Goal: Task Accomplishment & Management: Use online tool/utility

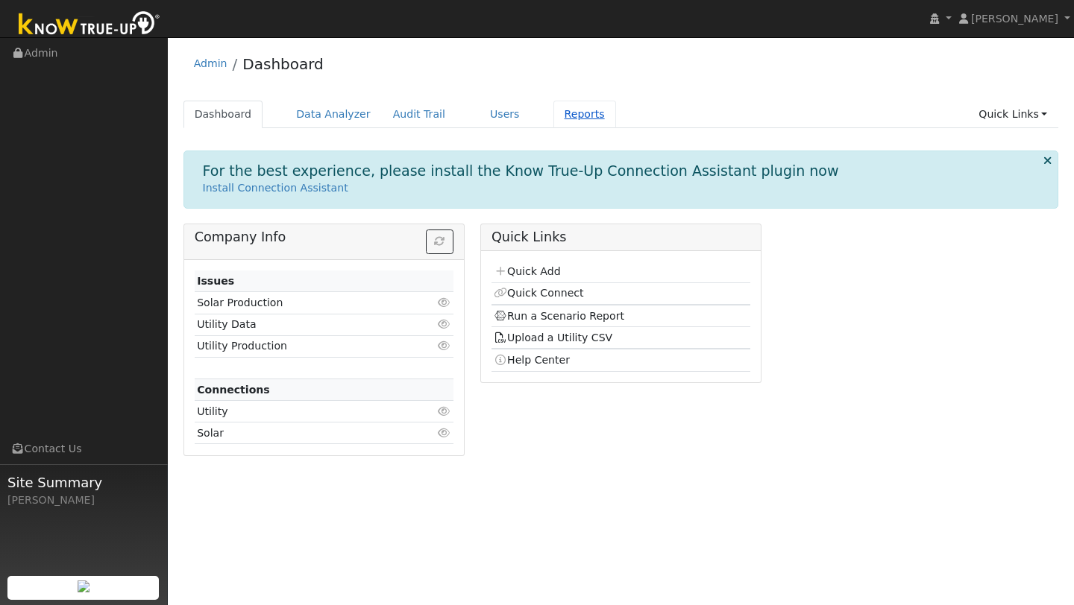
click at [573, 119] on link "Reports" at bounding box center [584, 115] width 63 height 28
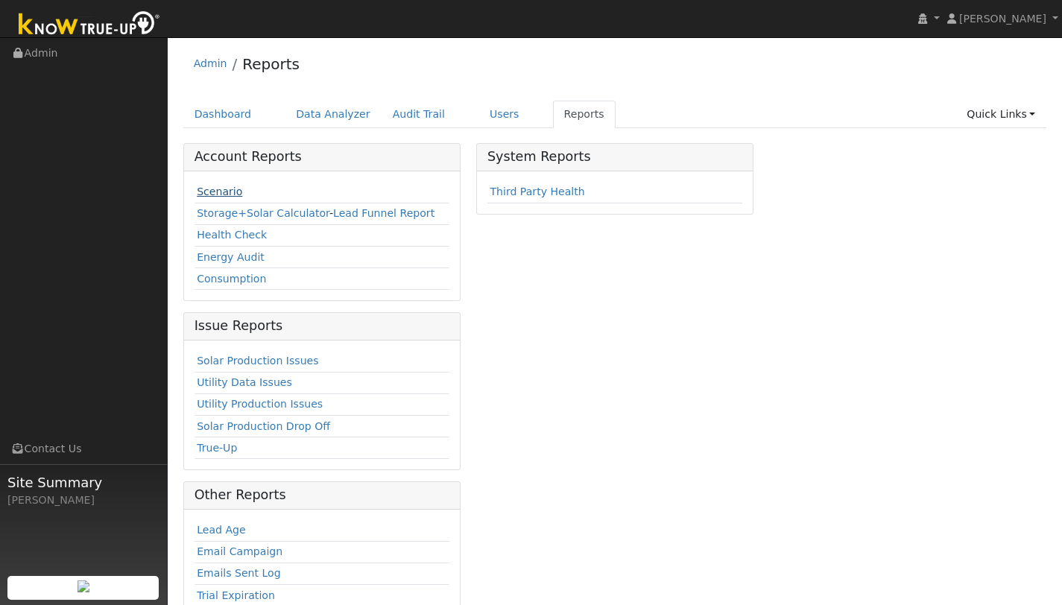
click at [220, 196] on link "Scenario" at bounding box center [219, 192] width 45 height 12
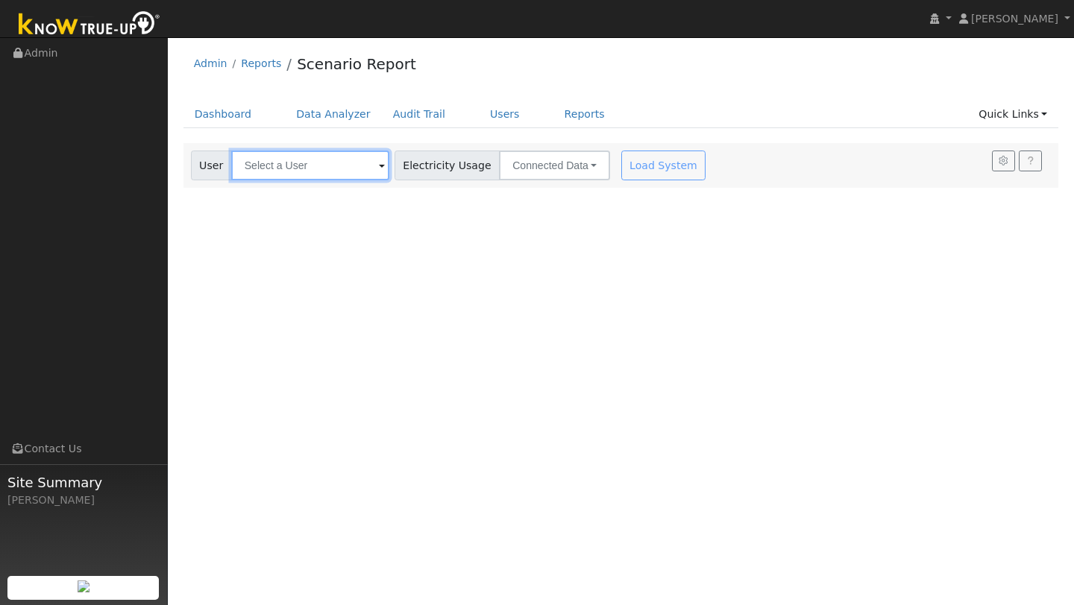
click at [342, 173] on input "text" at bounding box center [310, 166] width 158 height 30
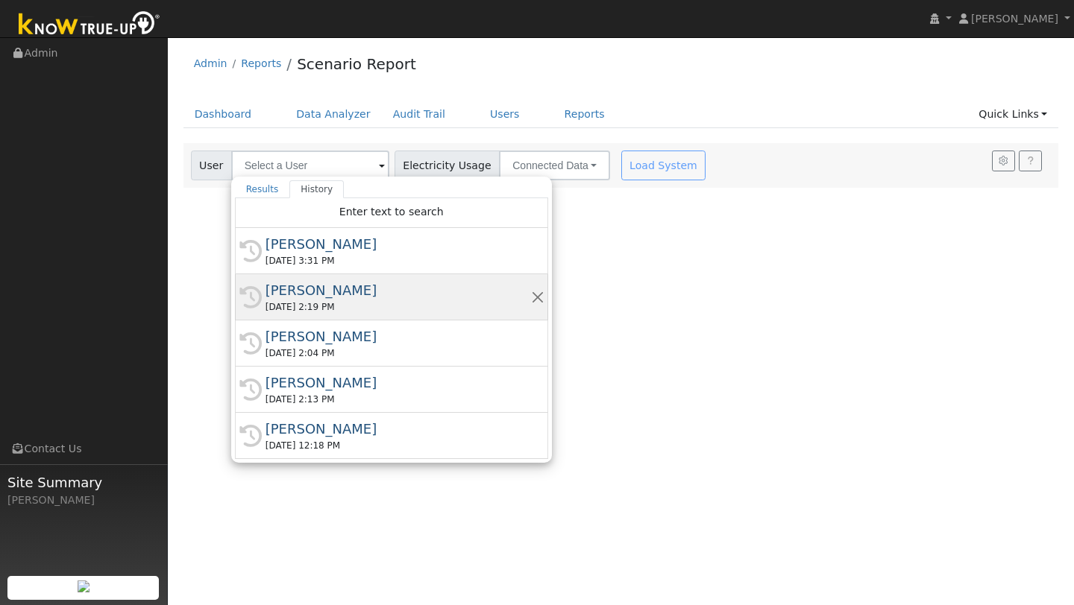
click at [292, 289] on div "[PERSON_NAME]" at bounding box center [397, 290] width 265 height 20
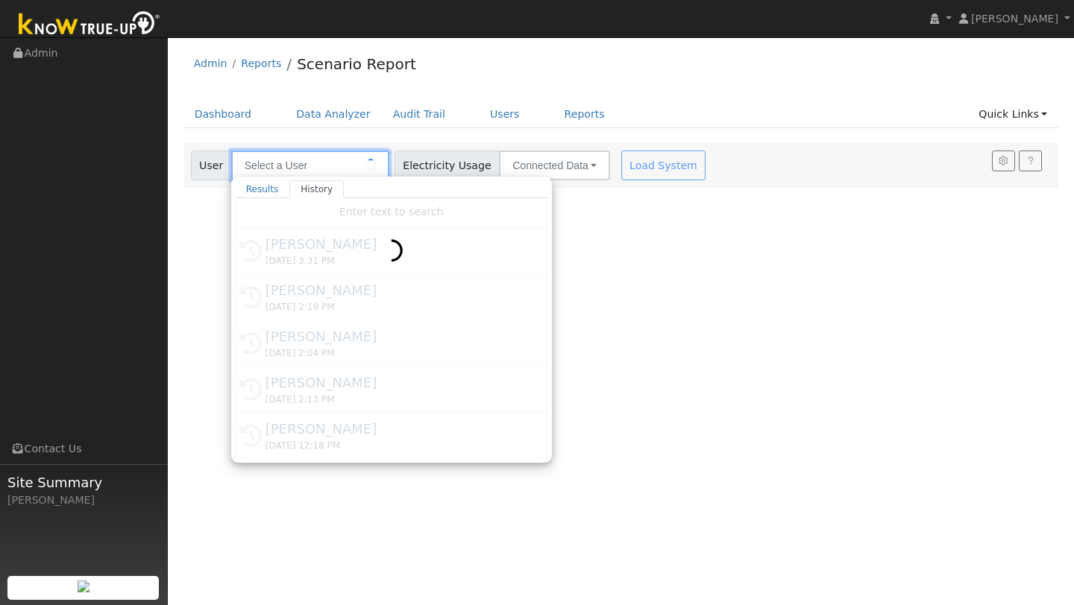
type input "[PERSON_NAME]"
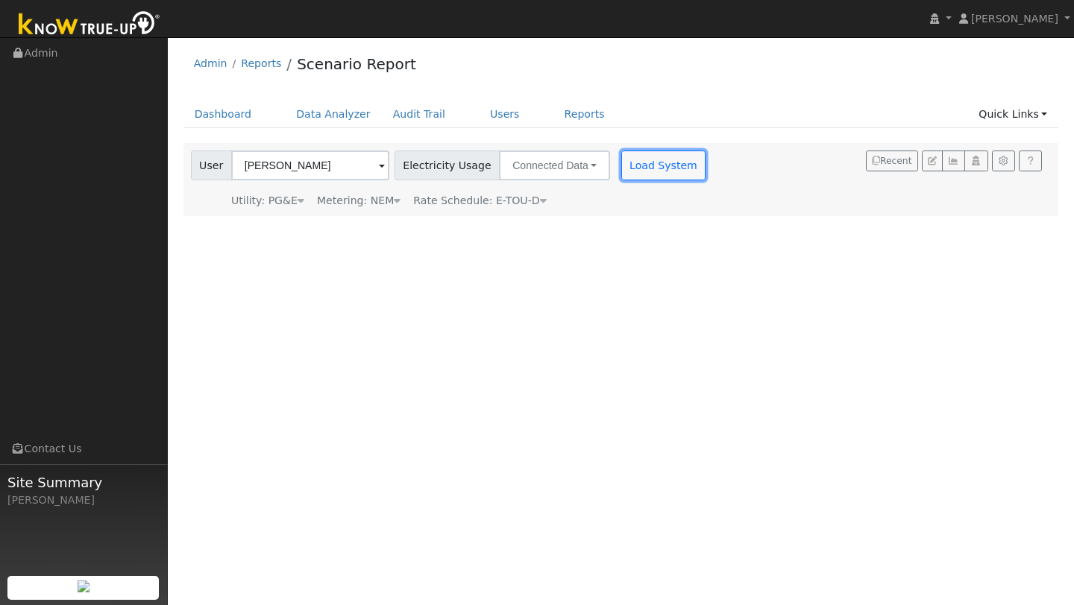
click at [647, 166] on button "Load System" at bounding box center [663, 166] width 85 height 30
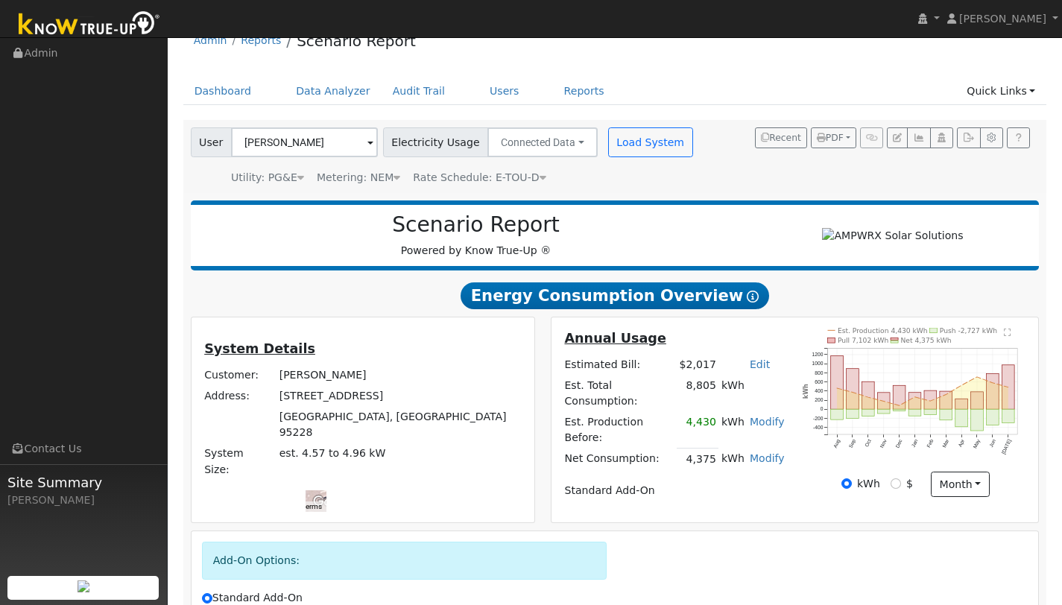
scroll to position [189, 0]
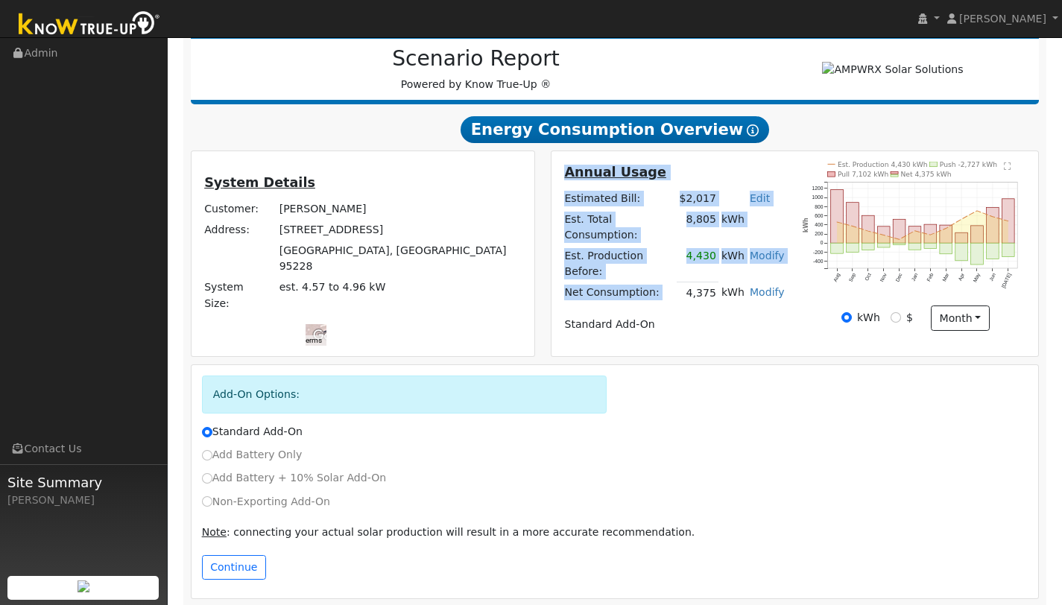
drag, startPoint x: 693, startPoint y: 281, endPoint x: 794, endPoint y: 292, distance: 102.0
click at [794, 292] on div "Annual Usage Estimated Bill: $2,017 Edit Estimated Bill $ Annual Est. Total Con…" at bounding box center [674, 254] width 241 height 184
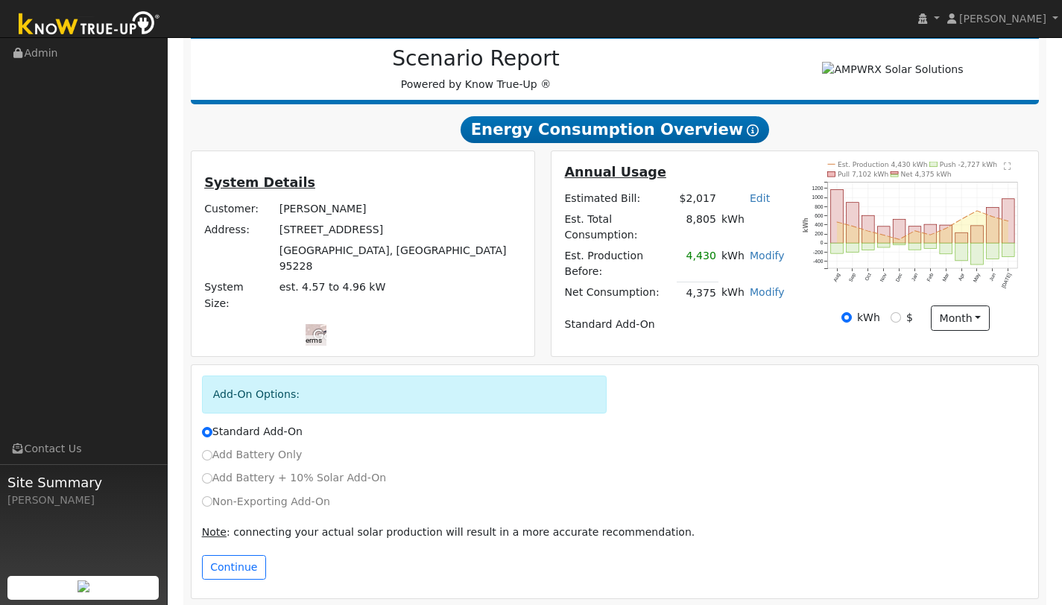
click at [794, 292] on div "Annual Usage Estimated Bill: $2,017 Edit Estimated Bill $ Annual Est. Total Con…" at bounding box center [674, 254] width 241 height 184
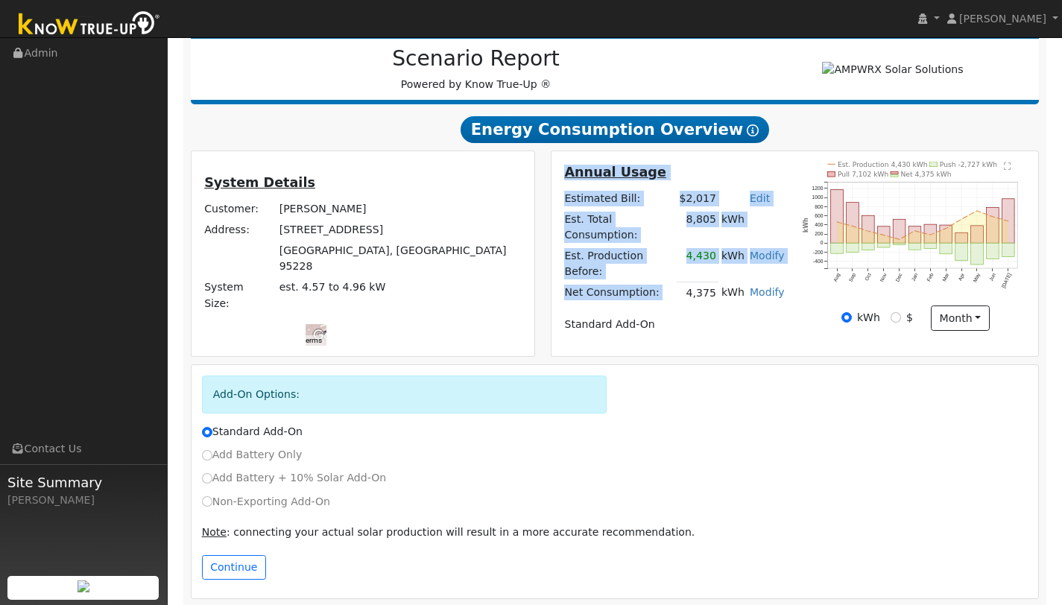
drag, startPoint x: 690, startPoint y: 275, endPoint x: 783, endPoint y: 312, distance: 99.7
click at [790, 312] on div "Annual Usage Estimated Bill: $2,017 Edit Estimated Bill $ Annual Est. Total Con…" at bounding box center [674, 254] width 241 height 184
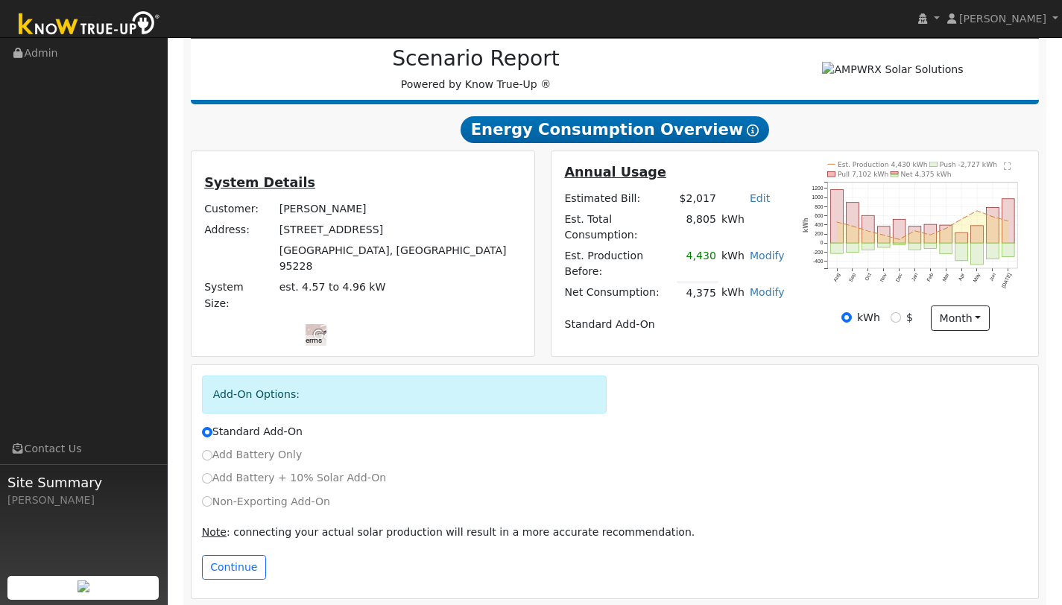
click at [726, 318] on div "Annual Usage Estimated Bill: $2,017 Edit Estimated Bill $ Annual Est. Total Con…" at bounding box center [674, 254] width 241 height 184
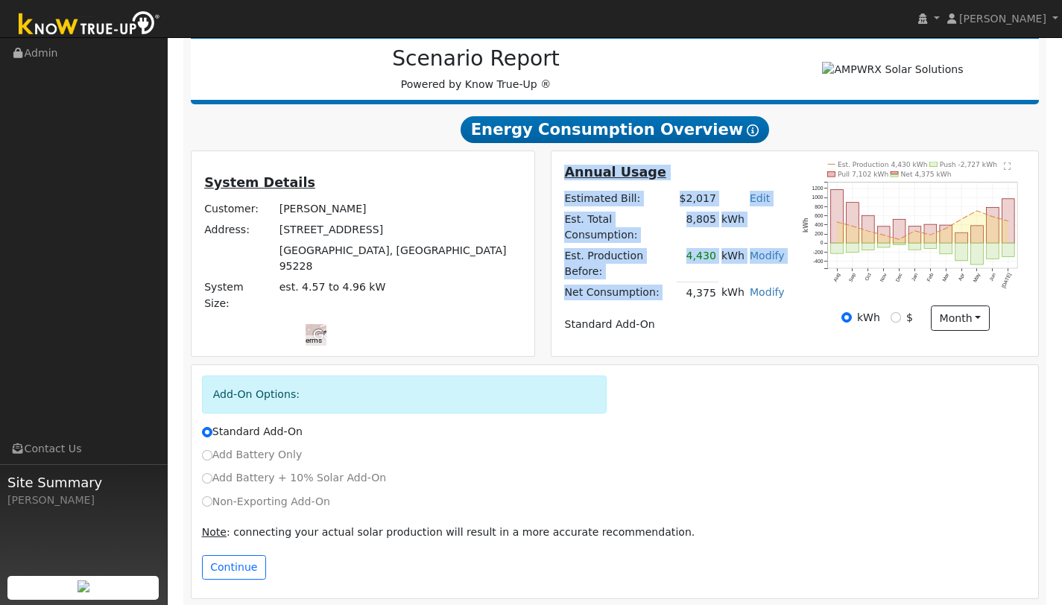
drag, startPoint x: 684, startPoint y: 276, endPoint x: 778, endPoint y: 330, distance: 108.2
click at [778, 330] on div "Annual Usage Estimated Bill: $2,017 Edit Estimated Bill $ Annual Est. Total Con…" at bounding box center [795, 254] width 482 height 184
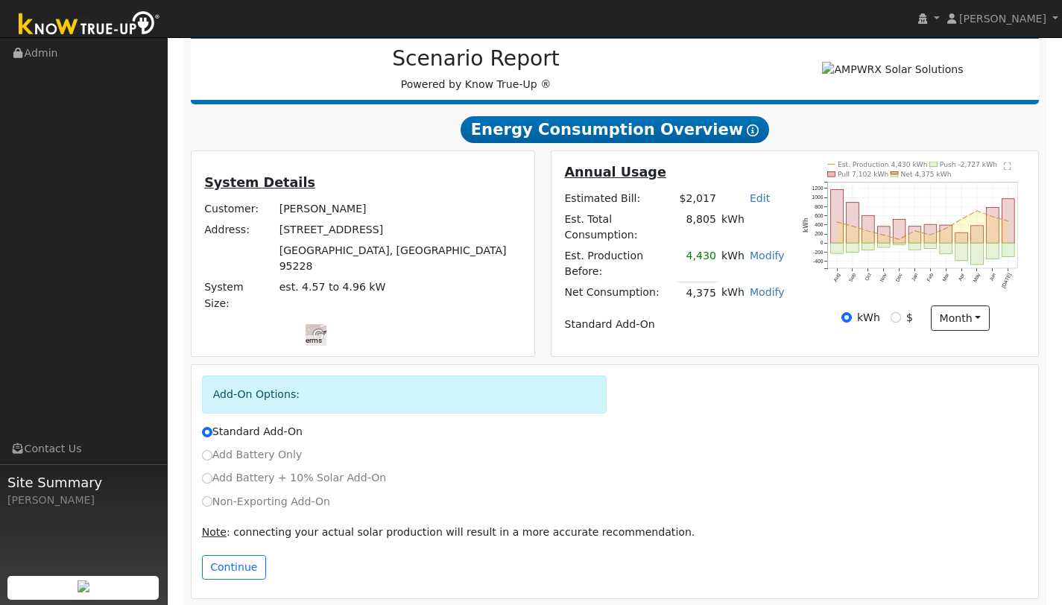
click at [667, 299] on tbody "Estimated Bill: $2,017 Edit Estimated Bill $ Annual Est. Total Consumption: 8,8…" at bounding box center [674, 261] width 225 height 147
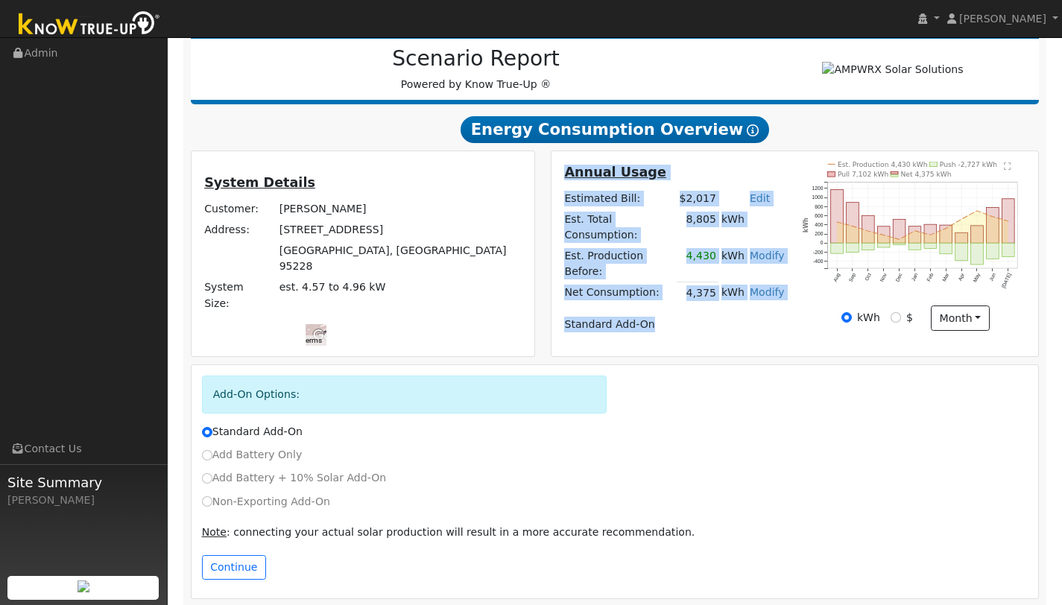
drag, startPoint x: 660, startPoint y: 312, endPoint x: 557, endPoint y: 203, distance: 149.8
click at [557, 203] on div "Annual Usage Estimated Bill: $2,017 Edit Estimated Bill $ Annual Est. Total Con…" at bounding box center [674, 254] width 241 height 184
click at [682, 315] on td "Standard Add-On" at bounding box center [674, 325] width 225 height 21
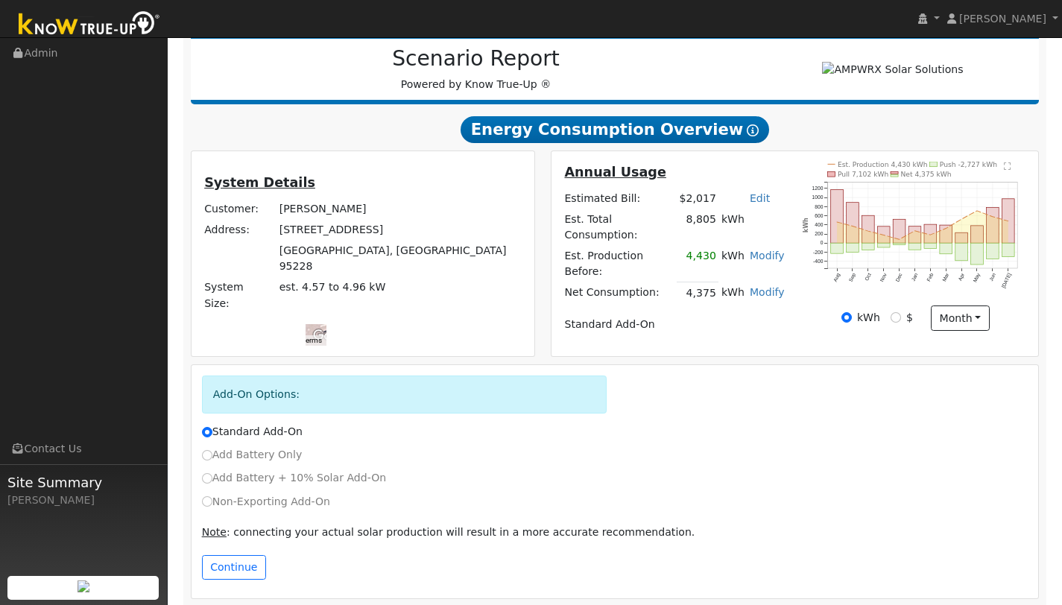
drag, startPoint x: 385, startPoint y: 188, endPoint x: 323, endPoint y: 344, distance: 168.6
click at [326, 347] on div "System Details Customer: [PERSON_NAME] Address: [STREET_ADDRESS][PERSON_NAME] S…" at bounding box center [363, 254] width 344 height 207
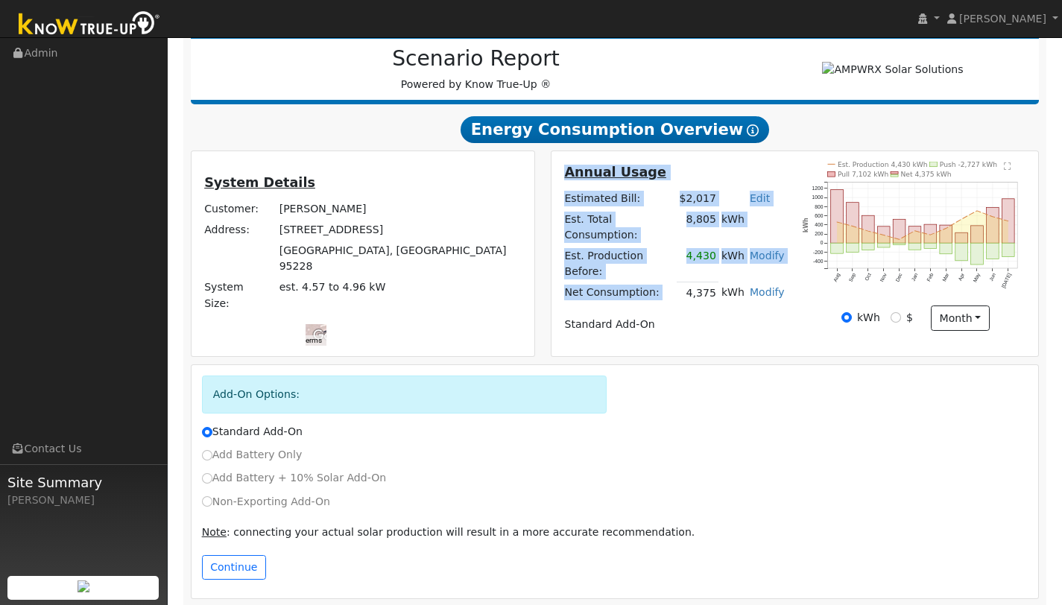
drag, startPoint x: 690, startPoint y: 277, endPoint x: 787, endPoint y: 282, distance: 97.1
click at [787, 282] on div "Annual Usage Estimated Bill: $2,017 Edit Estimated Bill $ Annual Est. Total Con…" at bounding box center [674, 254] width 241 height 184
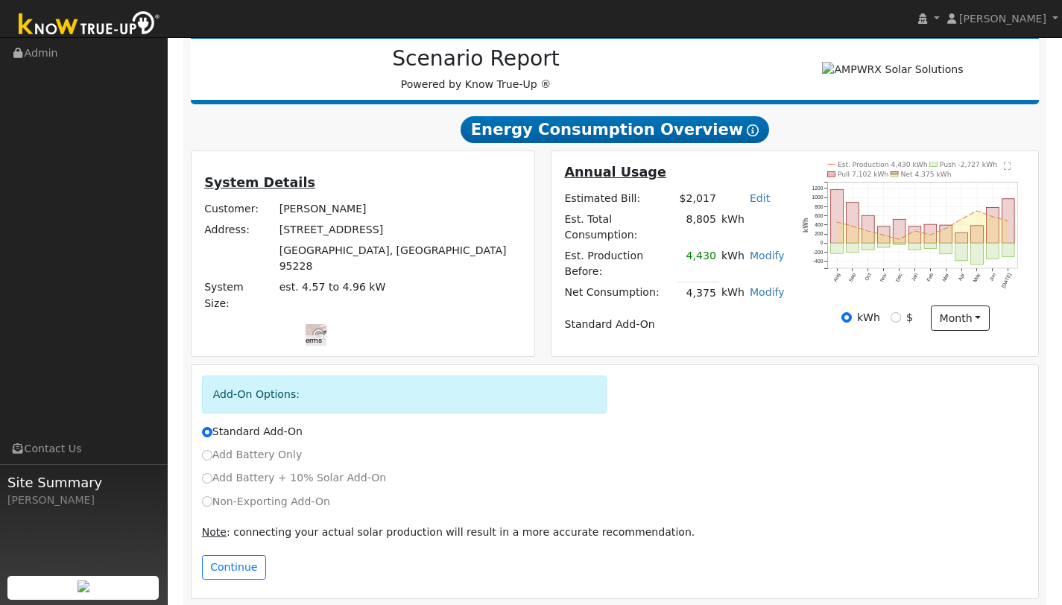
click at [713, 318] on td "Standard Add-On" at bounding box center [674, 325] width 225 height 21
drag, startPoint x: 688, startPoint y: 277, endPoint x: 802, endPoint y: 292, distance: 115.0
click at [802, 292] on div "Annual Usage Estimated Bill: $2,017 Edit Estimated Bill $ Annual Est. Total Con…" at bounding box center [795, 254] width 482 height 184
click at [754, 330] on div "Annual Usage Estimated Bill: $2,017 Edit Estimated Bill $ Annual Est. Total Con…" at bounding box center [795, 254] width 482 height 184
drag, startPoint x: 690, startPoint y: 212, endPoint x: 729, endPoint y: 218, distance: 39.1
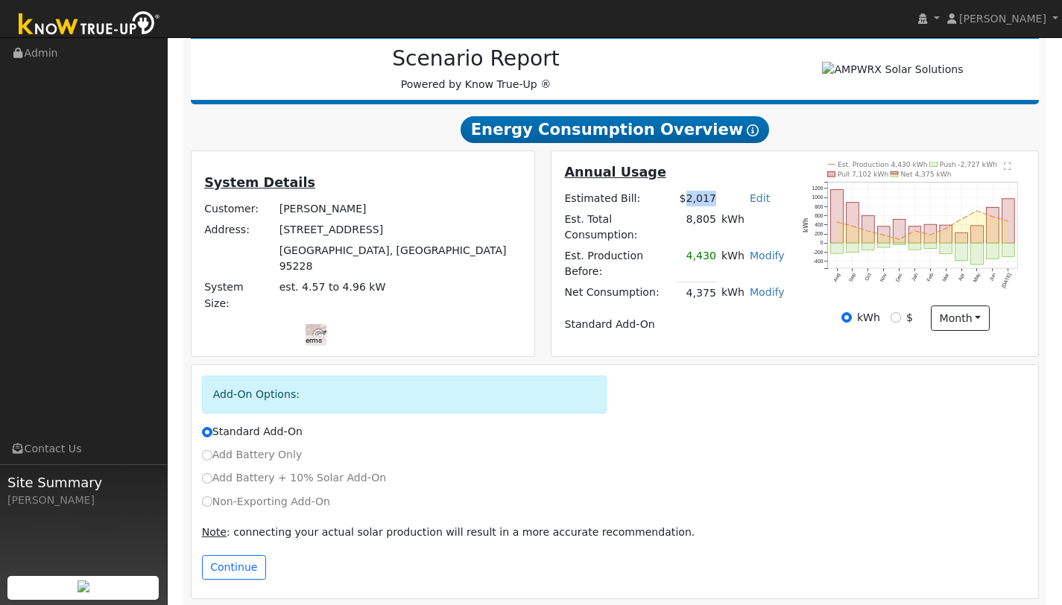
click at [729, 209] on tr "Estimated Bill: $2,017 Edit Estimated Bill $ Annual" at bounding box center [674, 198] width 225 height 21
click at [233, 557] on button "Continue" at bounding box center [234, 567] width 64 height 25
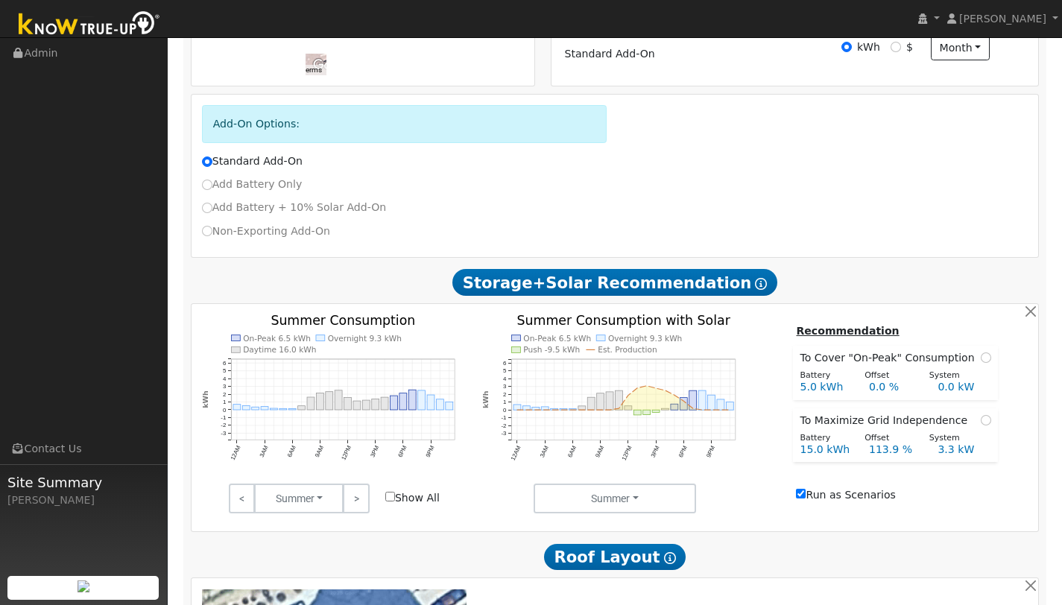
scroll to position [48, 0]
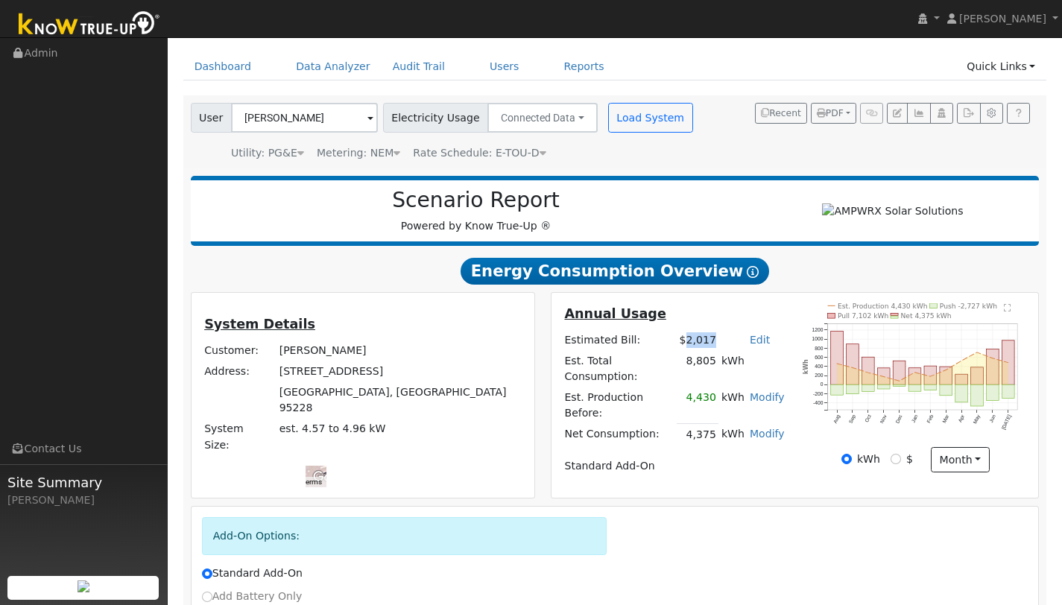
drag, startPoint x: 690, startPoint y: 374, endPoint x: 753, endPoint y: 370, distance: 63.5
click at [753, 370] on tr "Est. Total Consumption: 8,805 kWh" at bounding box center [674, 368] width 225 height 37
click at [757, 373] on td "kWh" at bounding box center [753, 368] width 69 height 37
drag, startPoint x: 565, startPoint y: 374, endPoint x: 749, endPoint y: 380, distance: 183.5
click at [749, 380] on tr "Est. Total Consumption: 8,805 kWh" at bounding box center [674, 368] width 225 height 37
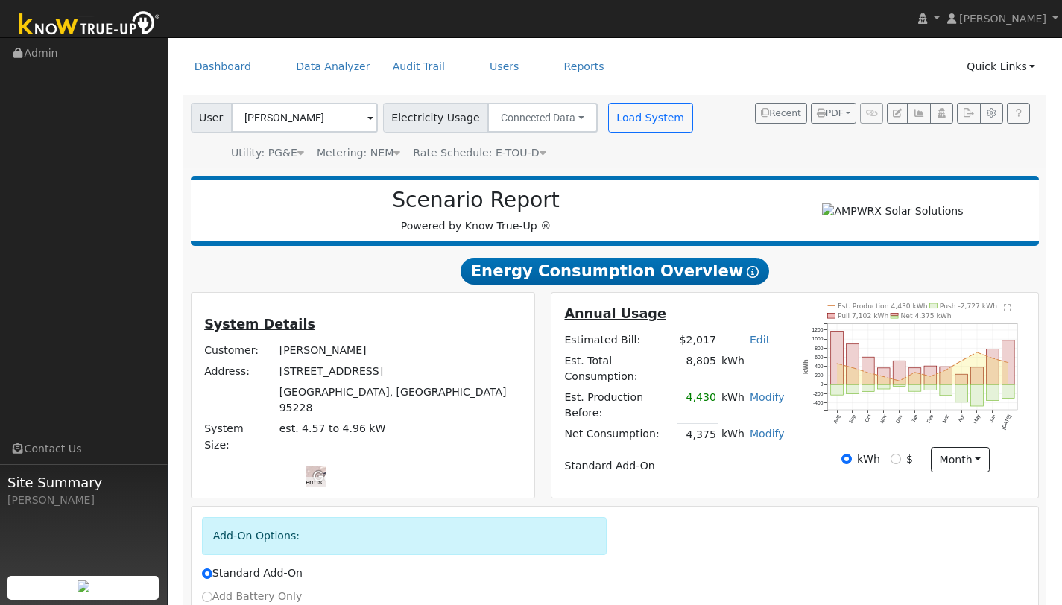
click at [787, 383] on div "Annual Usage Estimated Bill: $2,017 Edit Estimated Bill $ Annual Est. Total Con…" at bounding box center [674, 395] width 241 height 184
drag, startPoint x: 731, startPoint y: 381, endPoint x: 561, endPoint y: 388, distance: 170.1
click at [561, 388] on div "Annual Usage Estimated Bill: $2,017 Edit Estimated Bill $ Annual Est. Total Con…" at bounding box center [674, 395] width 241 height 184
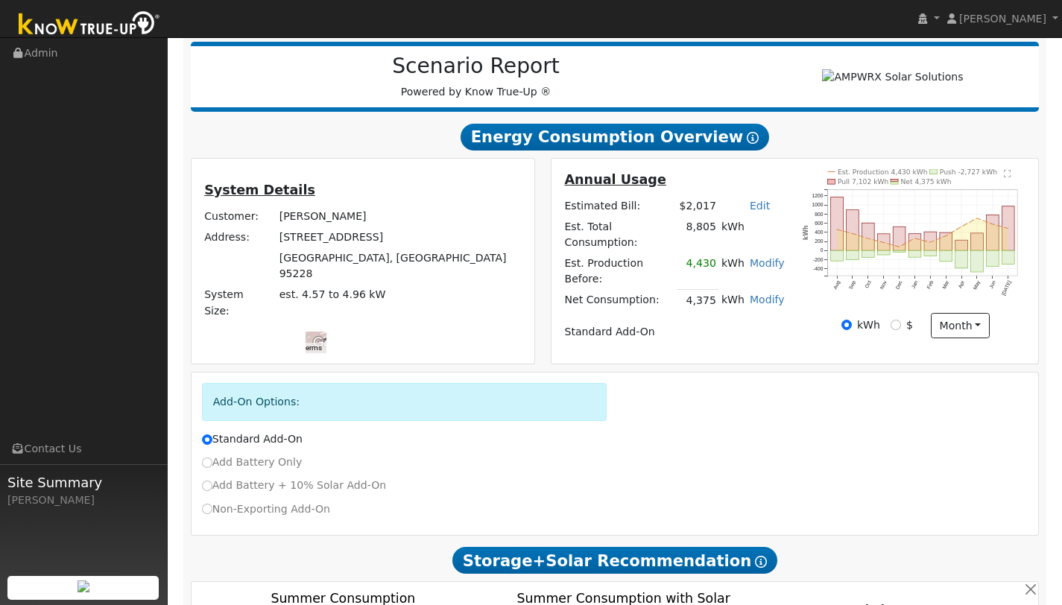
scroll to position [182, 0]
drag, startPoint x: 684, startPoint y: 283, endPoint x: 758, endPoint y: 286, distance: 73.9
click at [758, 290] on tr "Net Consumption: 4,375 kWh Modify Add Consumption Remove Existing Solar System …" at bounding box center [674, 301] width 225 height 22
drag, startPoint x: 690, startPoint y: 238, endPoint x: 789, endPoint y: 233, distance: 99.3
click at [789, 233] on div "Annual Usage Estimated Bill: $2,017 Edit Estimated Bill $ Annual Est. Total Con…" at bounding box center [674, 261] width 241 height 184
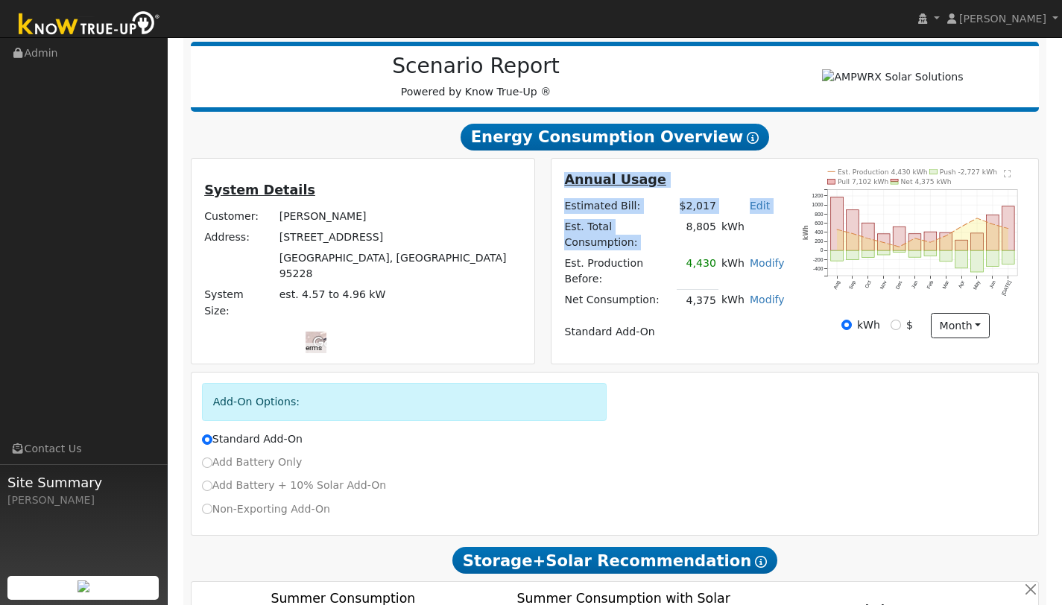
click at [736, 334] on div "Annual Usage Estimated Bill: $2,017 Edit Estimated Bill $ Annual Est. Total Con…" at bounding box center [674, 261] width 241 height 184
drag, startPoint x: 715, startPoint y: 322, endPoint x: 713, endPoint y: 312, distance: 9.9
click at [714, 322] on td "Standard Add-On" at bounding box center [674, 332] width 225 height 21
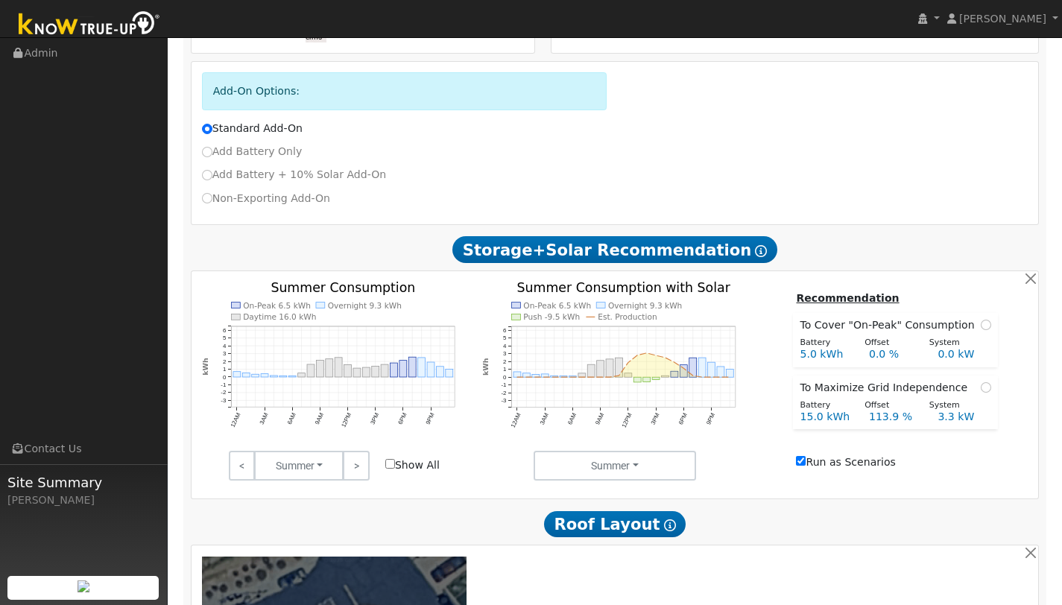
scroll to position [548, 0]
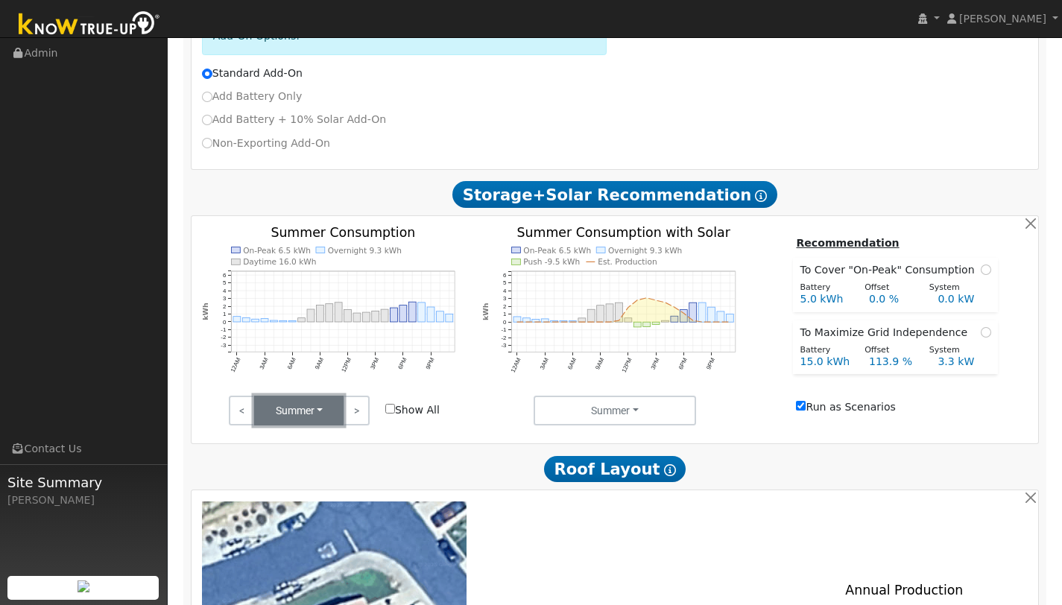
click at [324, 404] on button "Summer" at bounding box center [298, 411] width 89 height 30
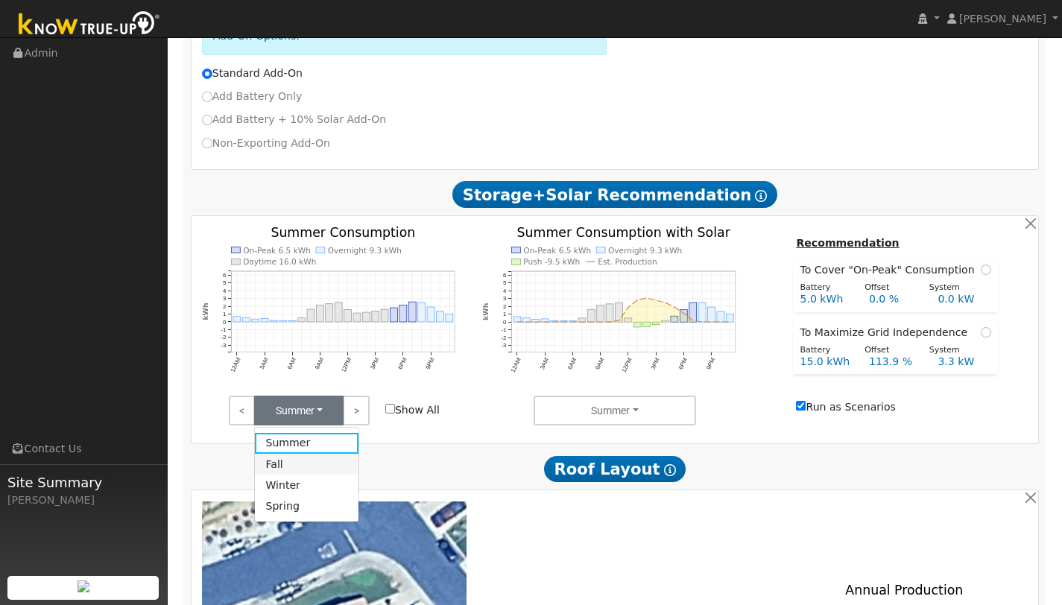
click at [309, 454] on link "Fall" at bounding box center [307, 464] width 104 height 21
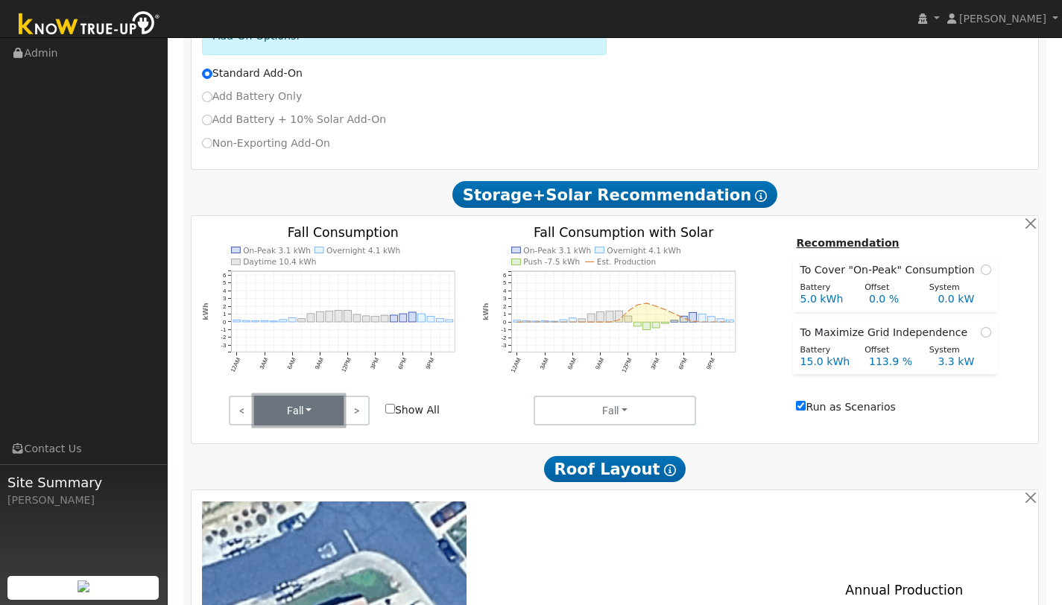
click at [315, 399] on button "Fall" at bounding box center [298, 411] width 89 height 30
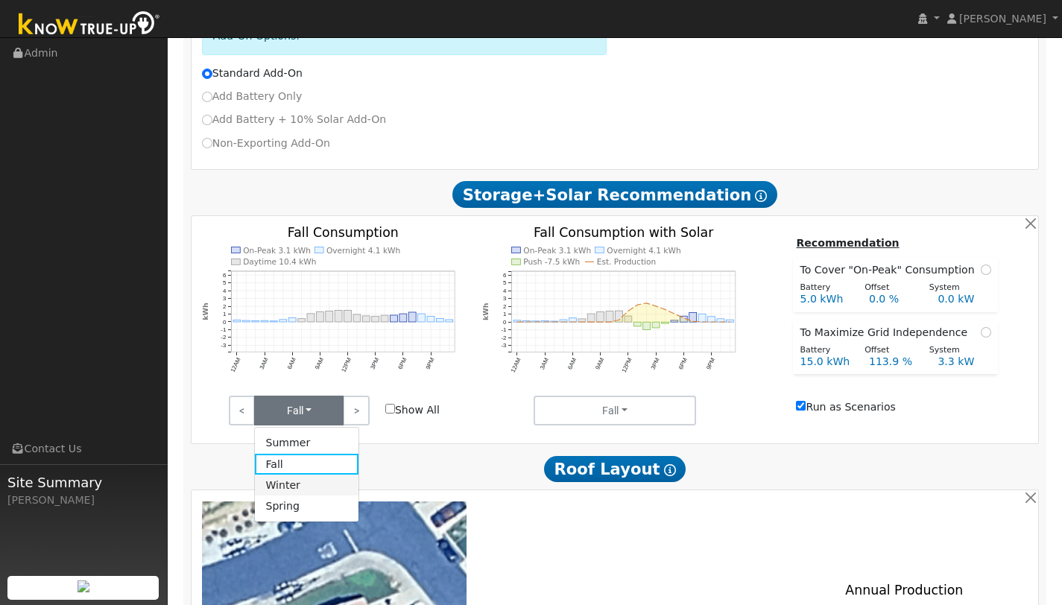
click at [289, 477] on link "Winter" at bounding box center [307, 485] width 104 height 21
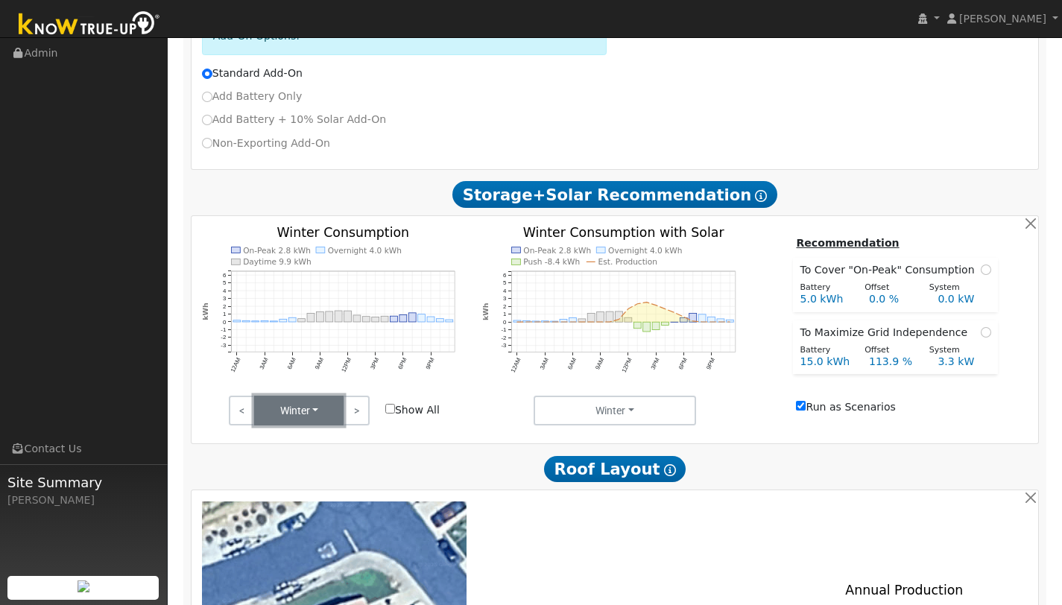
click at [307, 396] on button "Winter" at bounding box center [298, 411] width 89 height 30
click at [287, 496] on link "Spring" at bounding box center [307, 506] width 104 height 21
click at [303, 400] on button "Spring" at bounding box center [298, 411] width 89 height 30
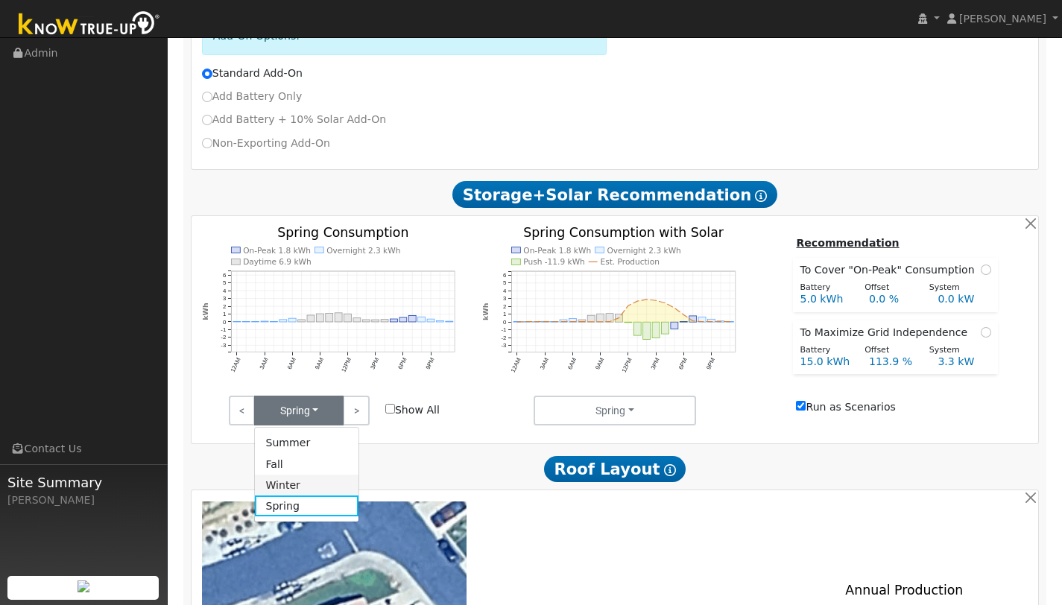
click at [295, 479] on link "Winter" at bounding box center [307, 485] width 104 height 21
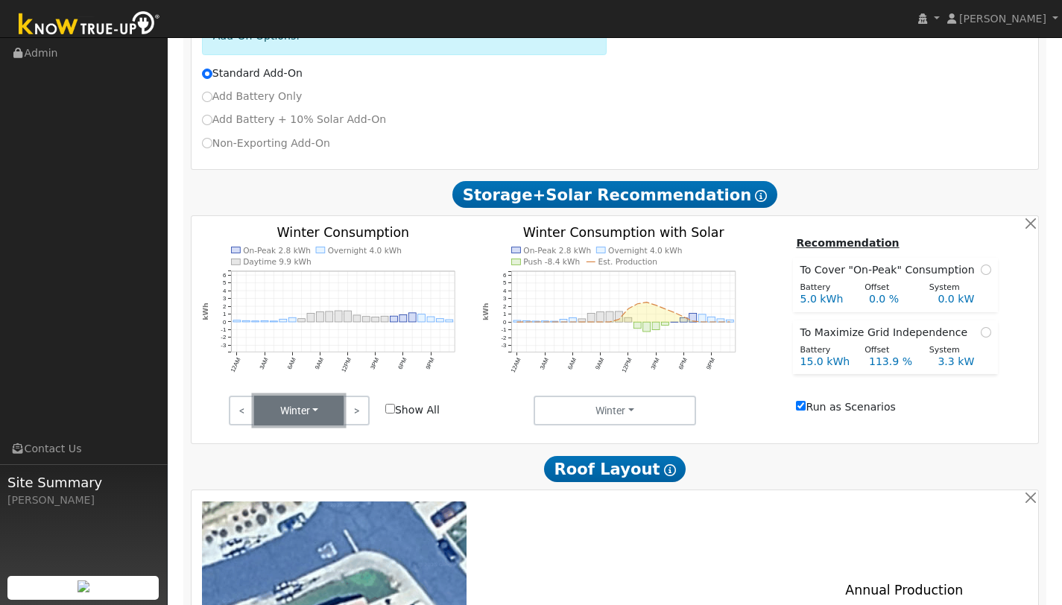
click at [306, 405] on button "Winter" at bounding box center [298, 411] width 89 height 30
click at [291, 500] on link "Spring" at bounding box center [307, 506] width 104 height 21
click at [335, 397] on button "Spring" at bounding box center [298, 411] width 89 height 30
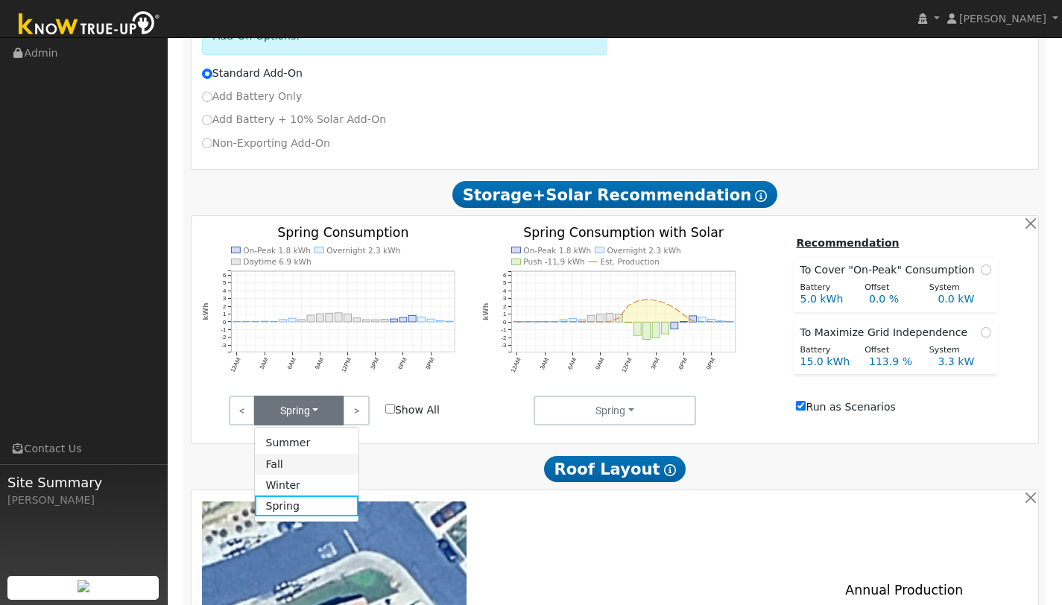
click at [302, 454] on link "Fall" at bounding box center [307, 464] width 104 height 21
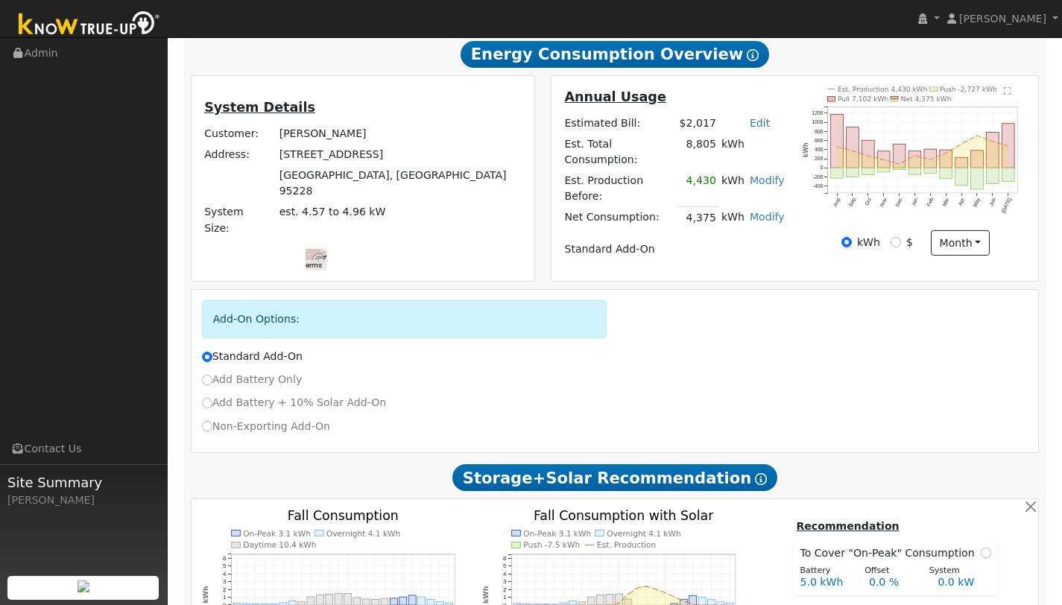
scroll to position [0, 0]
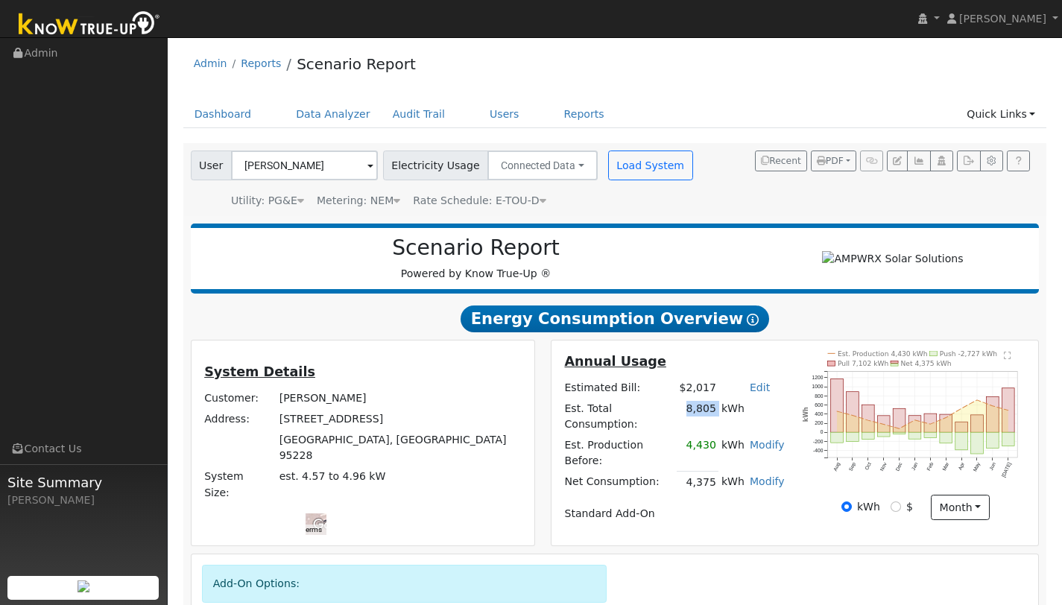
drag, startPoint x: 687, startPoint y: 419, endPoint x: 722, endPoint y: 418, distance: 35.8
click at [722, 418] on tr "Est. Total Consumption: 8,805 kWh" at bounding box center [674, 416] width 225 height 37
click at [898, 511] on input "$" at bounding box center [896, 507] width 10 height 10
radio input "true"
radio input "false"
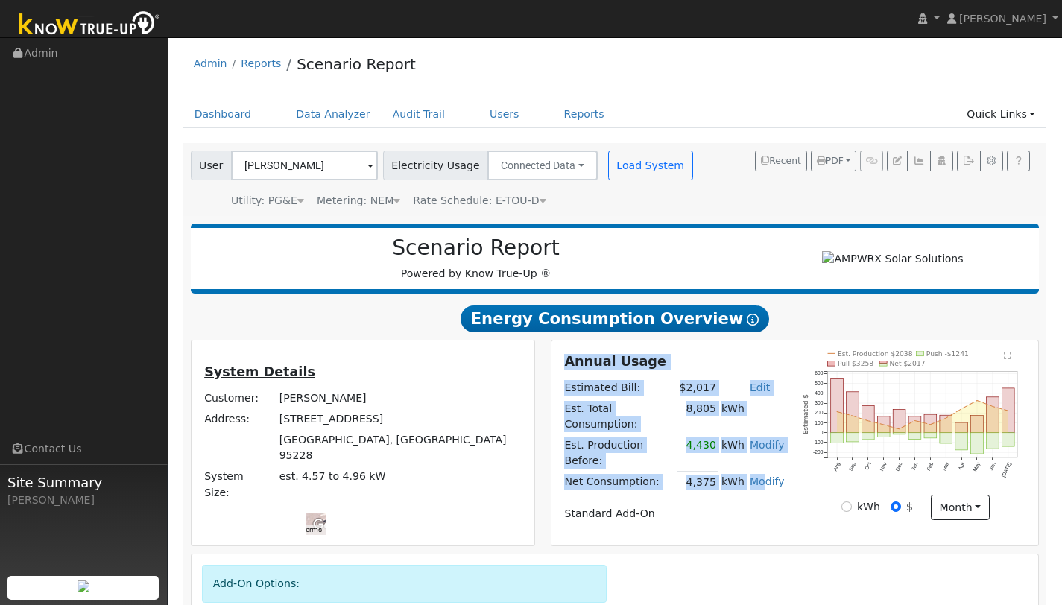
drag, startPoint x: 561, startPoint y: 442, endPoint x: 768, endPoint y: 459, distance: 207.2
click at [768, 459] on div "Annual Usage Estimated Bill: $2,017 Edit Estimated Bill $ Annual Est. Total Con…" at bounding box center [674, 443] width 241 height 184
click at [768, 476] on link "Modify" at bounding box center [767, 482] width 35 height 12
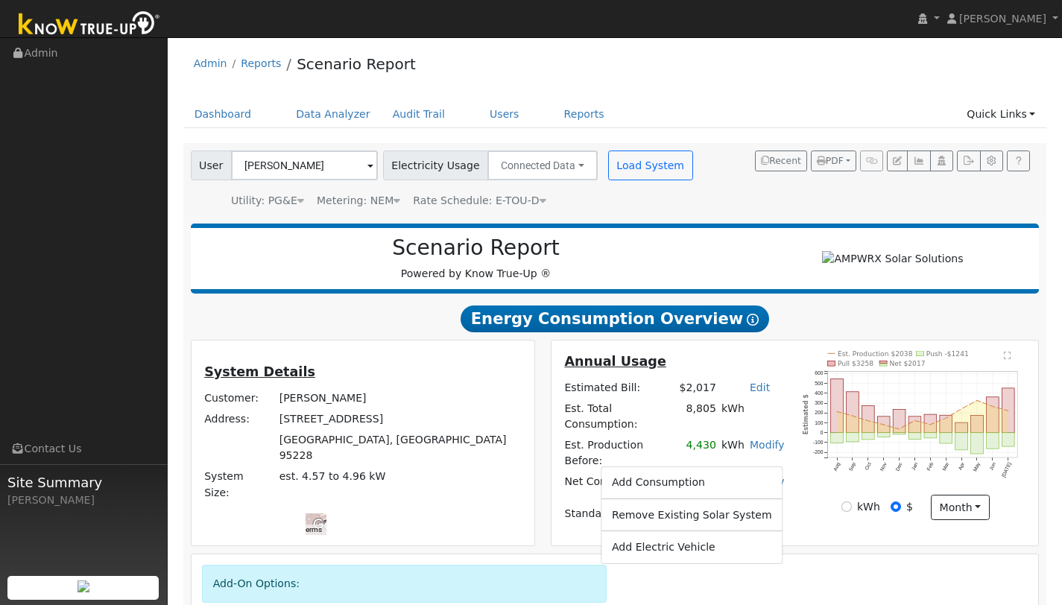
click at [758, 314] on h2 "Energy Consumption Overview Show Help" at bounding box center [615, 319] width 849 height 28
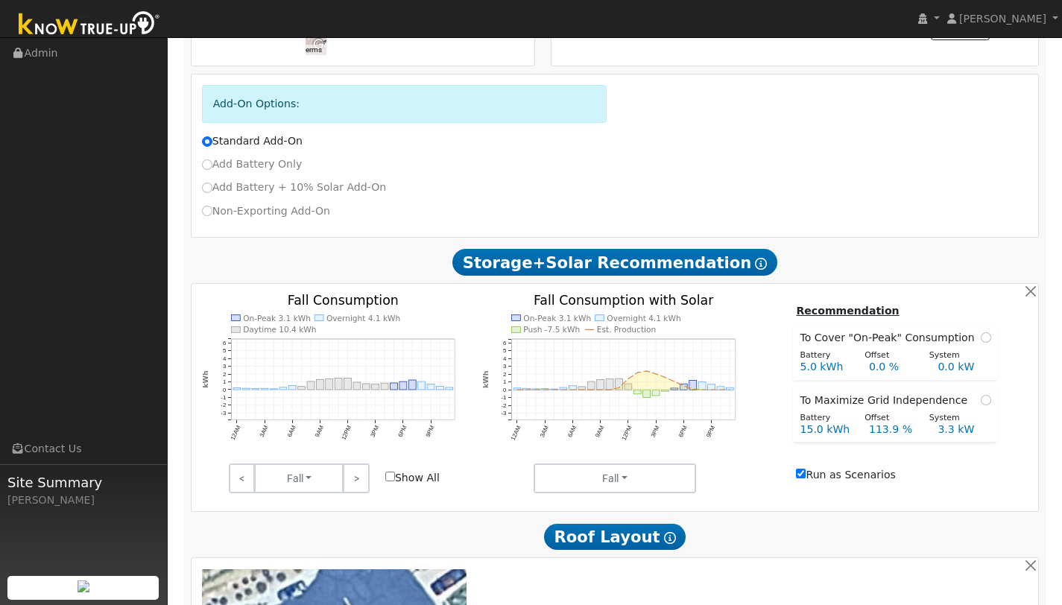
scroll to position [584, 0]
